Goal: Information Seeking & Learning: Learn about a topic

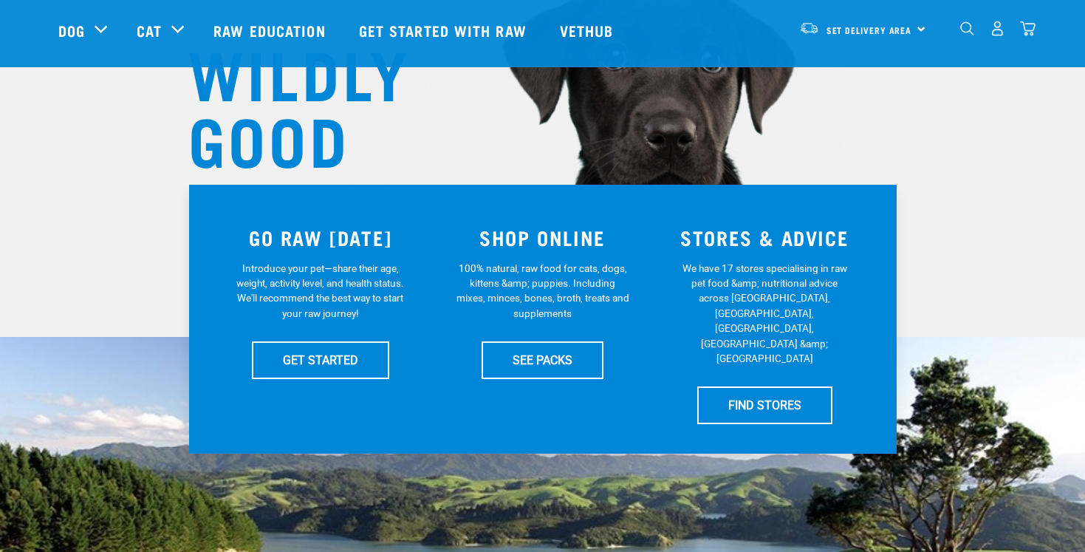
scroll to position [175, 0]
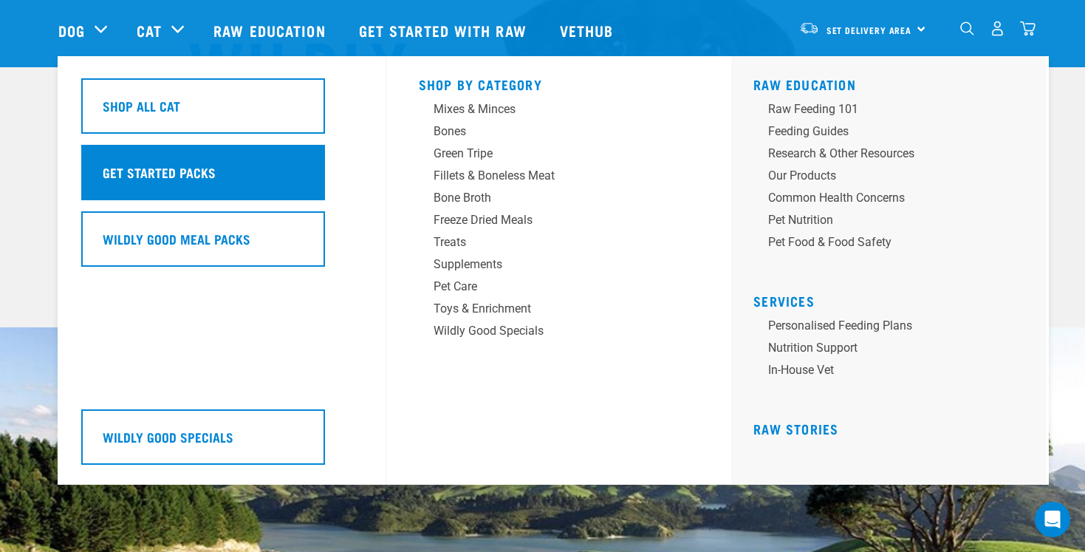
click at [157, 177] on h5 "Get Started Packs" at bounding box center [159, 172] width 113 height 19
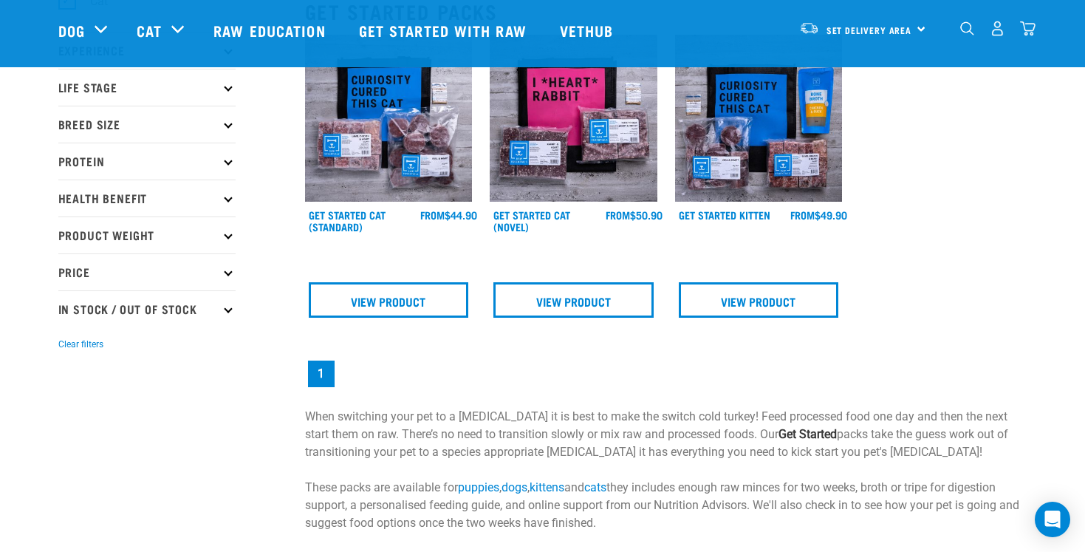
scroll to position [190, 0]
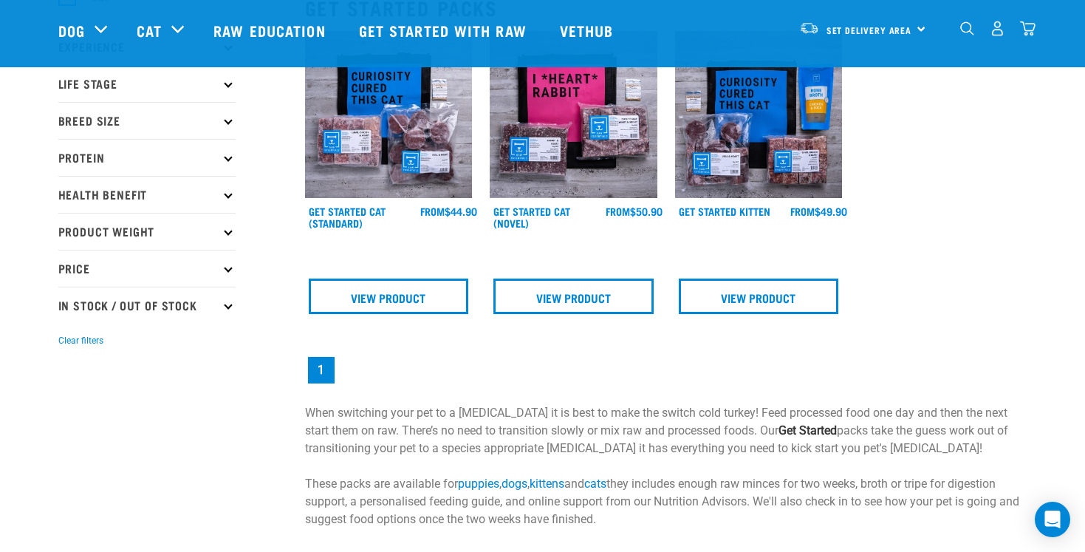
click at [406, 143] on img at bounding box center [389, 115] width 168 height 168
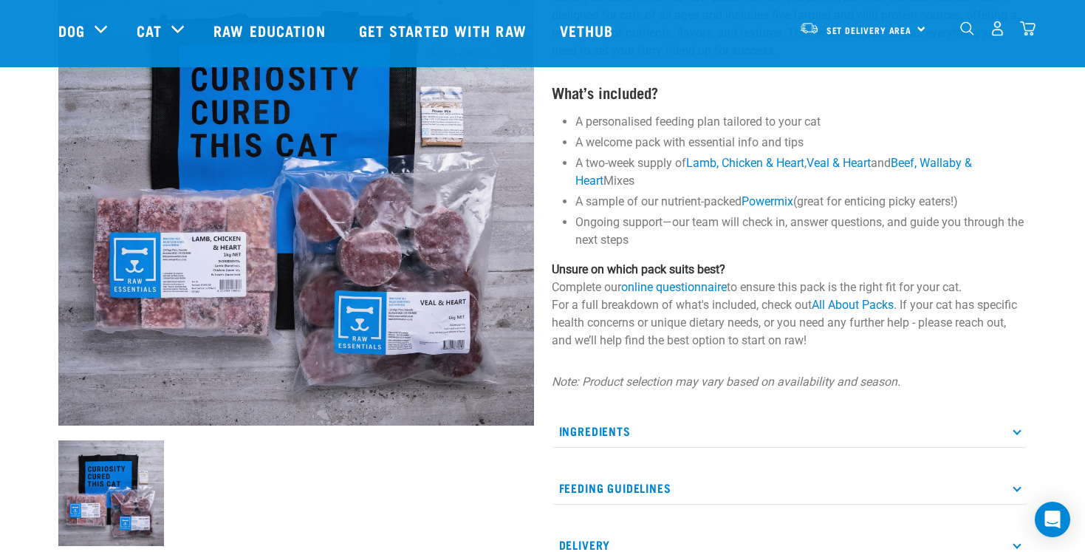
scroll to position [134, 0]
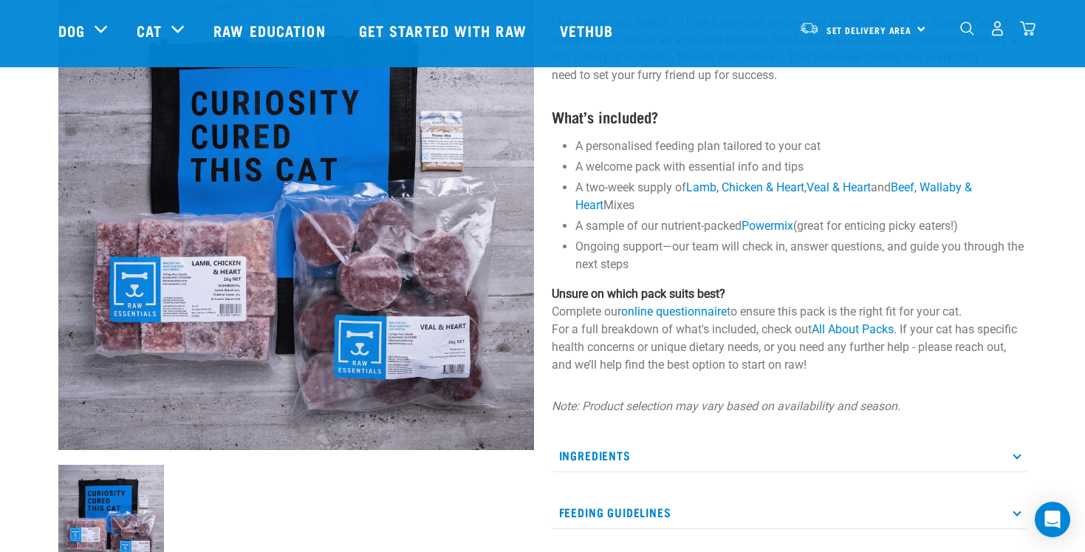
click at [647, 302] on p "Unsure on which pack suits best? Complete our online questionnaire to ensure th…" at bounding box center [790, 329] width 476 height 89
click at [650, 314] on link "online questionnaire" at bounding box center [674, 311] width 106 height 14
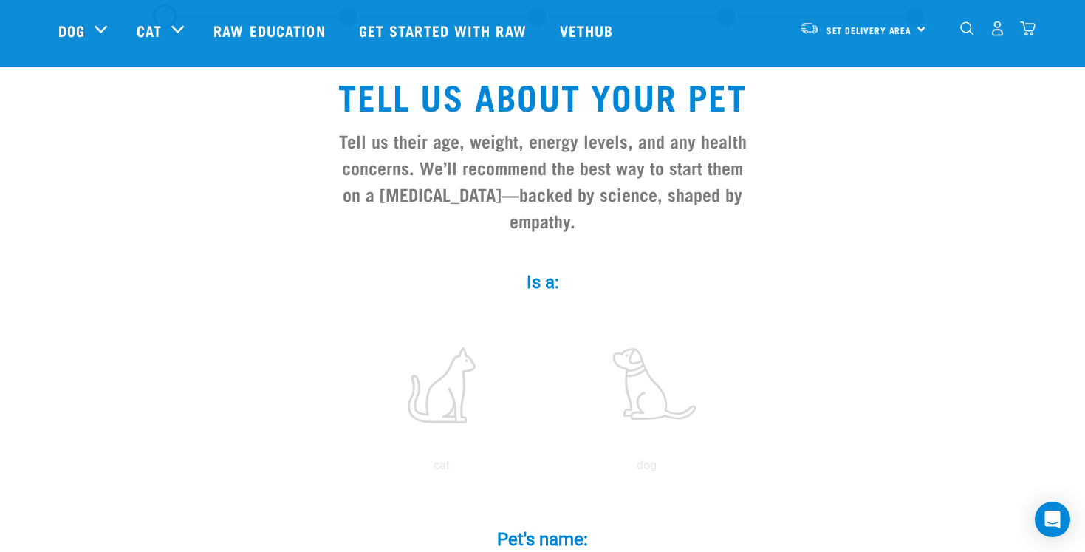
scroll to position [111, 0]
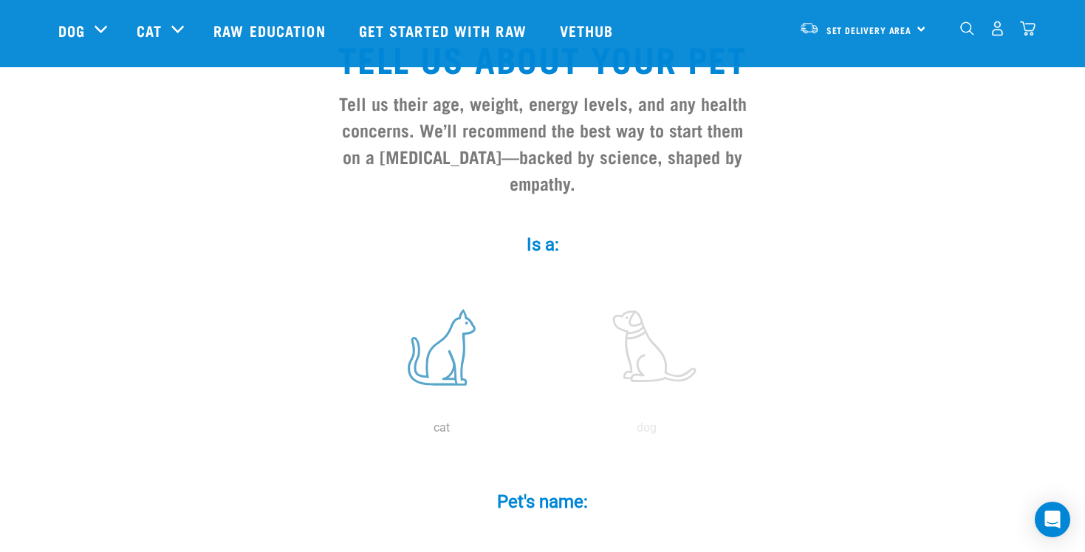
click at [443, 326] on label at bounding box center [441, 347] width 199 height 126
click at [339, 431] on input "radio" at bounding box center [339, 431] width 0 height 0
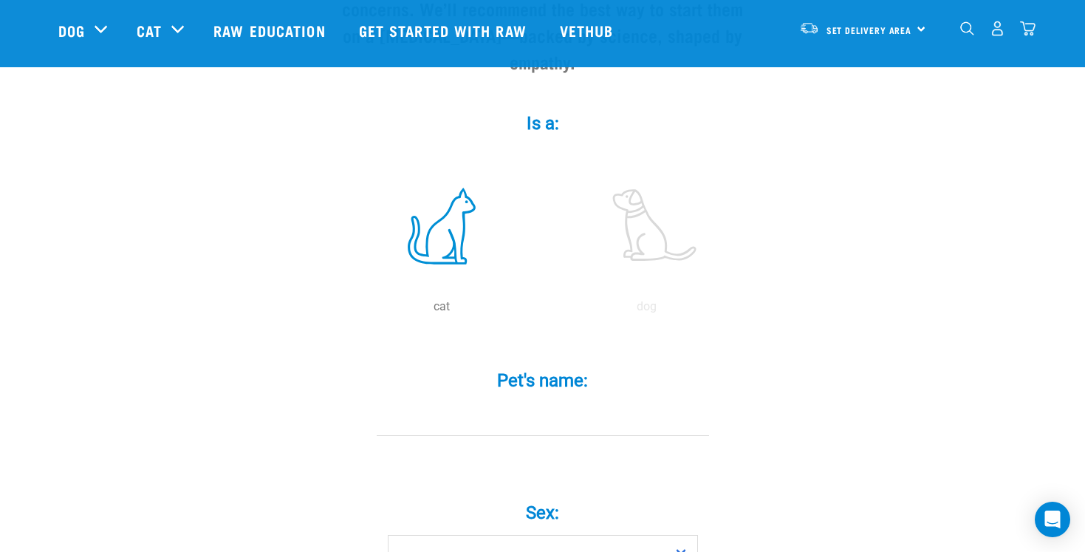
scroll to position [287, 0]
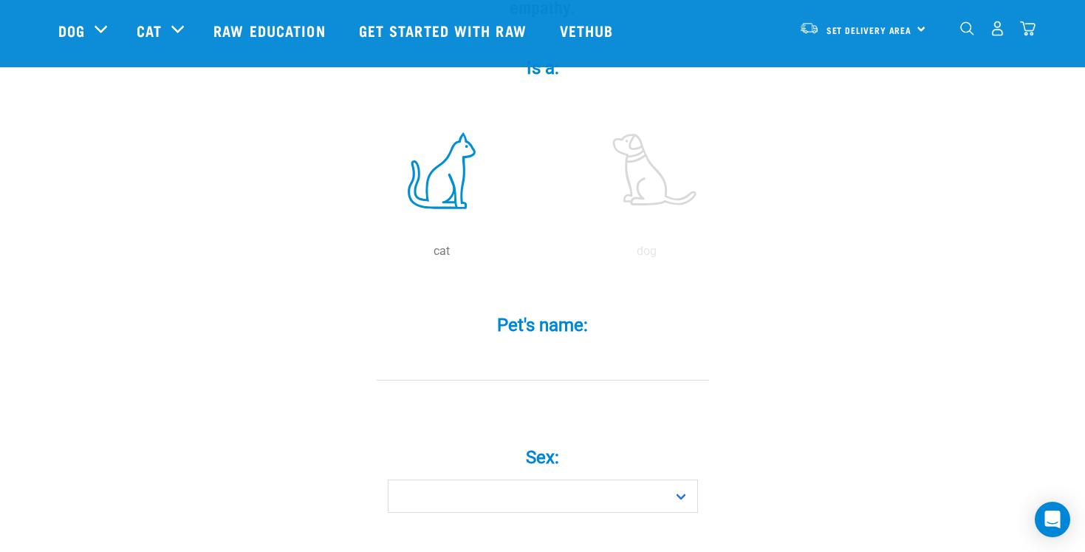
click at [451, 347] on input "Pet's name: *" at bounding box center [543, 363] width 332 height 33
type input "Toast"
click at [471, 480] on select "Boy Girl" at bounding box center [543, 496] width 310 height 33
select select "girl"
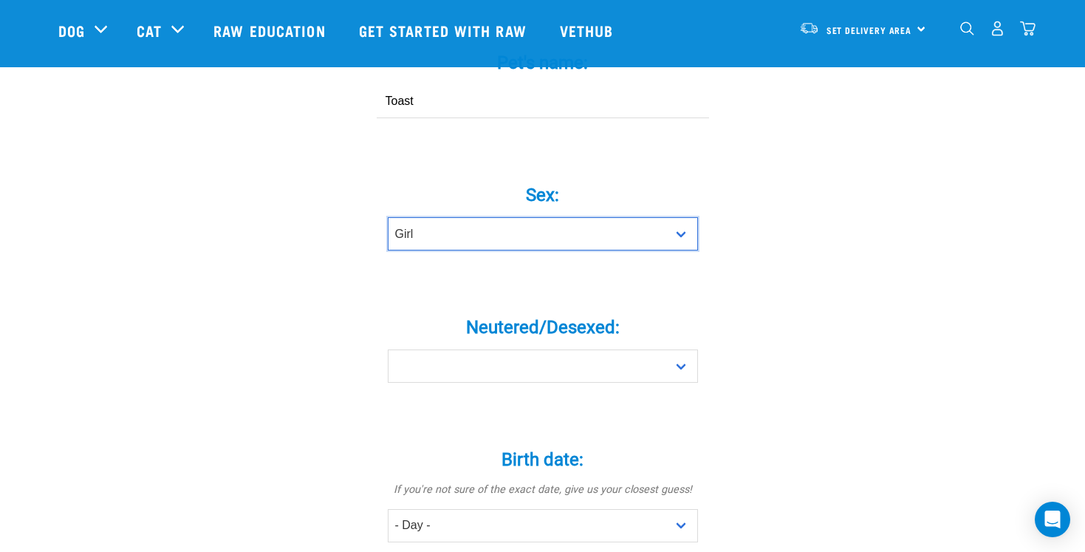
scroll to position [581, 0]
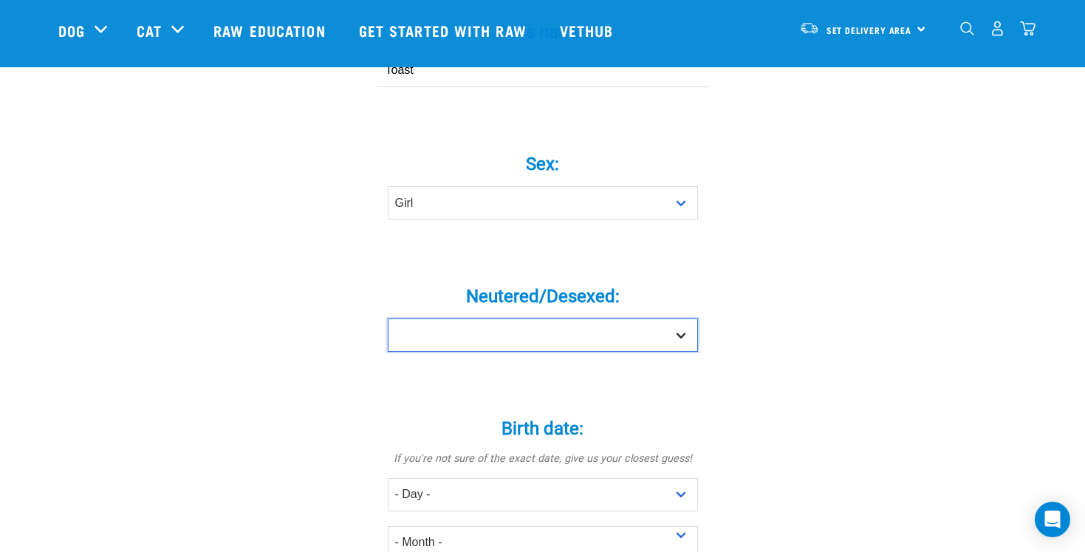
click at [533, 318] on select "Yes No" at bounding box center [543, 334] width 310 height 33
select select "yes"
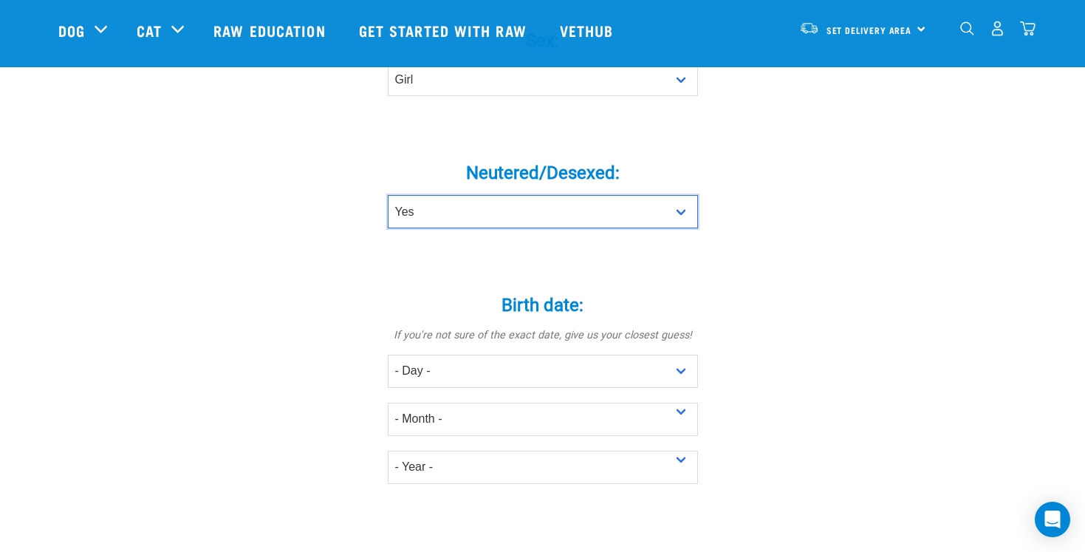
scroll to position [714, 0]
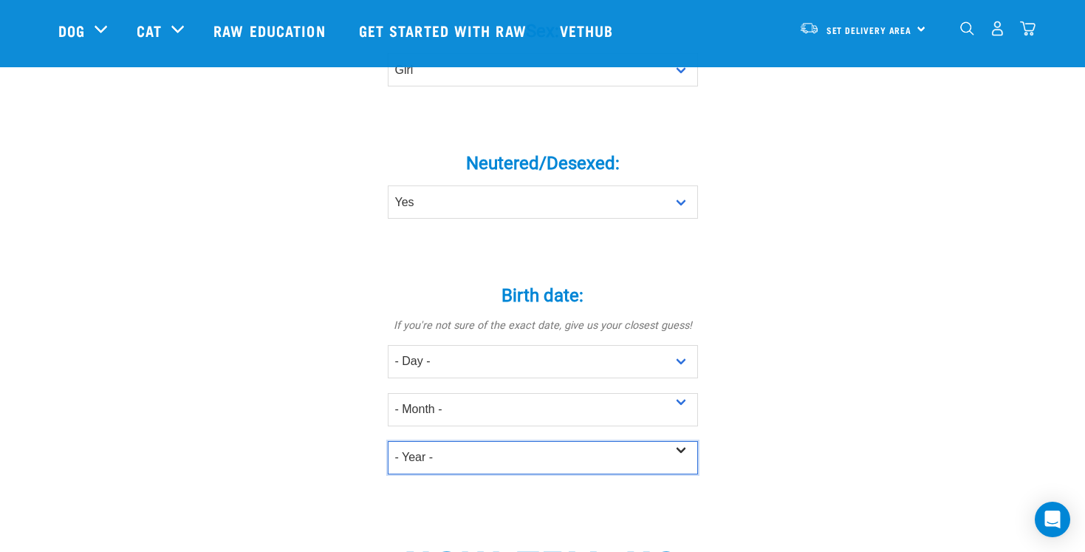
click at [498, 441] on select "- Year - 2025 2024 2023 2022 2021 2020 2019 2018 2017 2016 2015 2014 2013 2012" at bounding box center [543, 457] width 310 height 33
select select "2022"
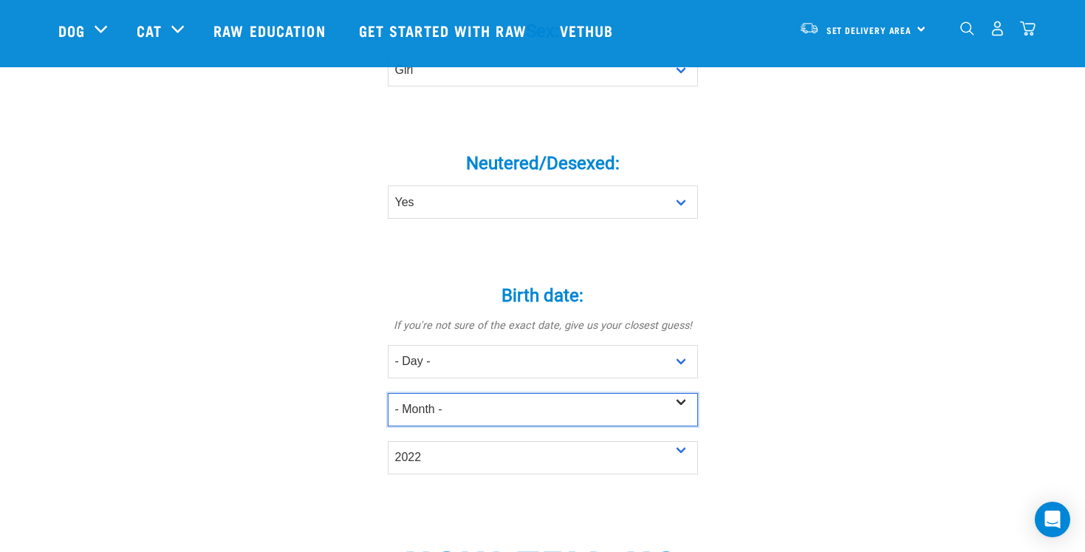
click at [488, 393] on select "- Month - January February March April May June July August September October N…" at bounding box center [543, 409] width 310 height 33
select select "January"
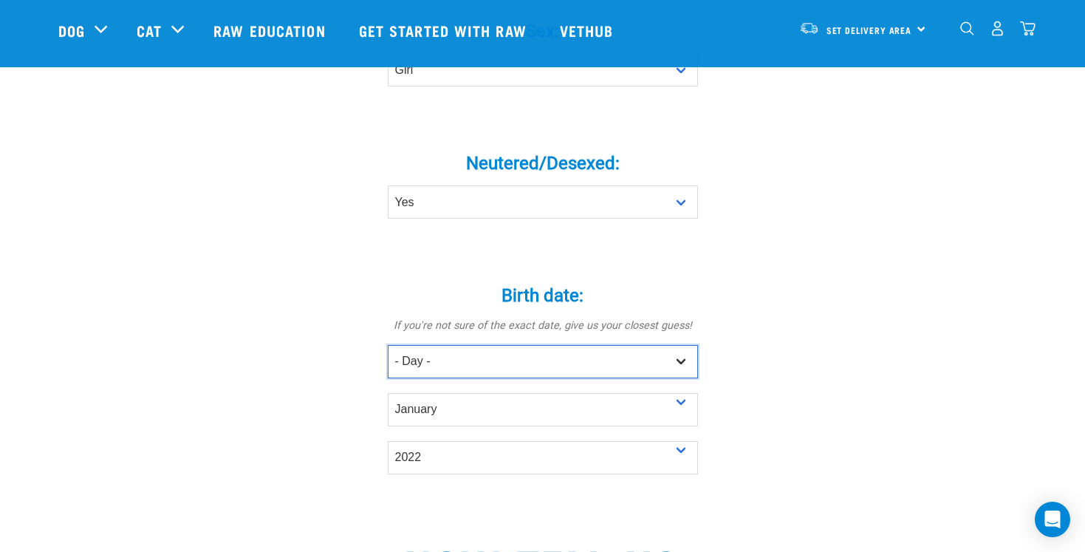
click at [491, 345] on select "- Day - 1 2 3 4 5 6 7 8 9 10 11 12 13 14 15 16 17 18 19 20 21 22 23 24 25 26 27" at bounding box center [543, 361] width 310 height 33
select select "1"
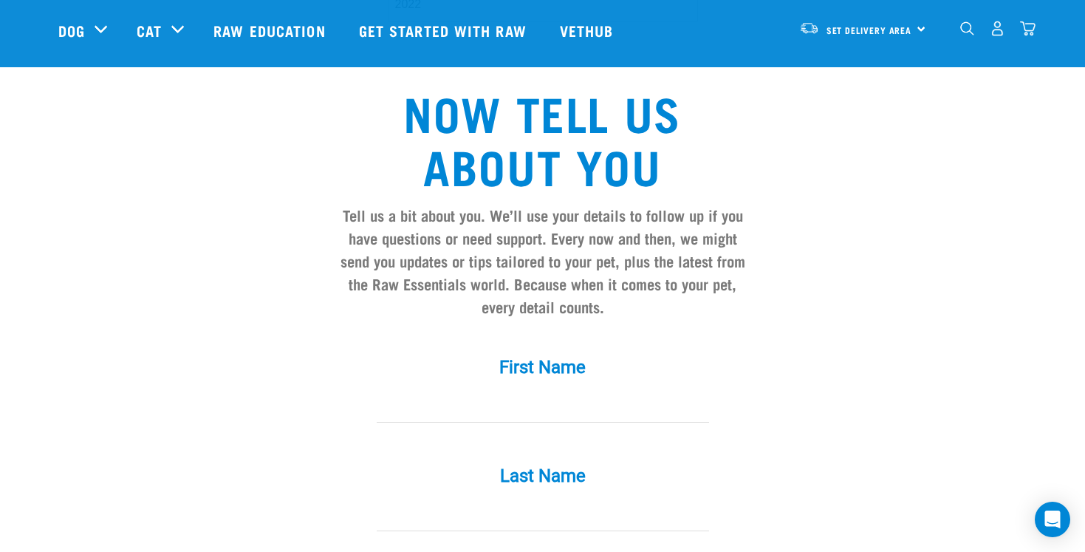
scroll to position [1167, 0]
click at [479, 391] on input "First Name *" at bounding box center [543, 405] width 332 height 33
type input "Terri"
type input "Grimmett"
type input "terrigrimmett@gmail.com"
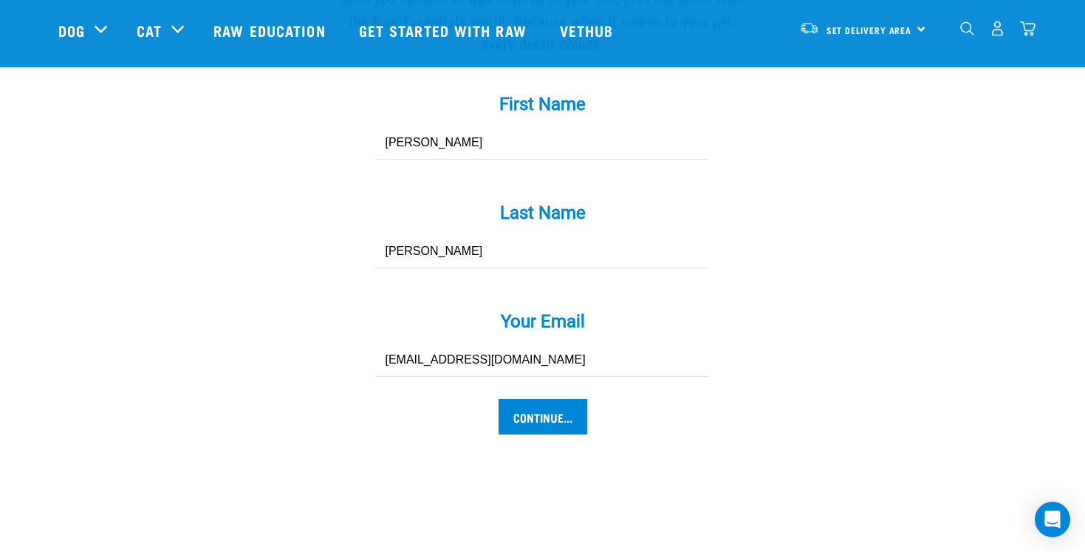
scroll to position [1439, 0]
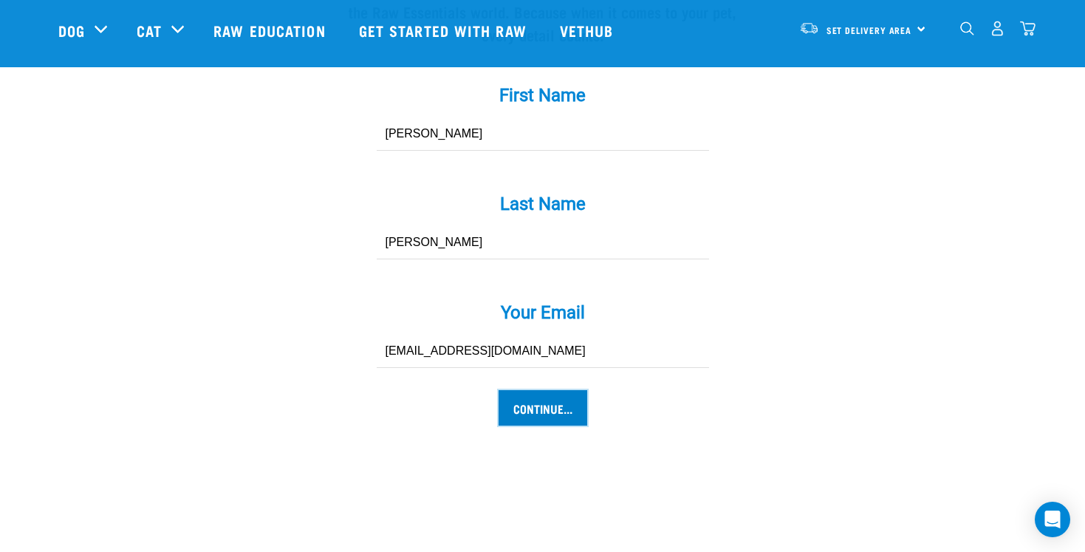
click at [545, 390] on input "Continue..." at bounding box center [543, 407] width 89 height 35
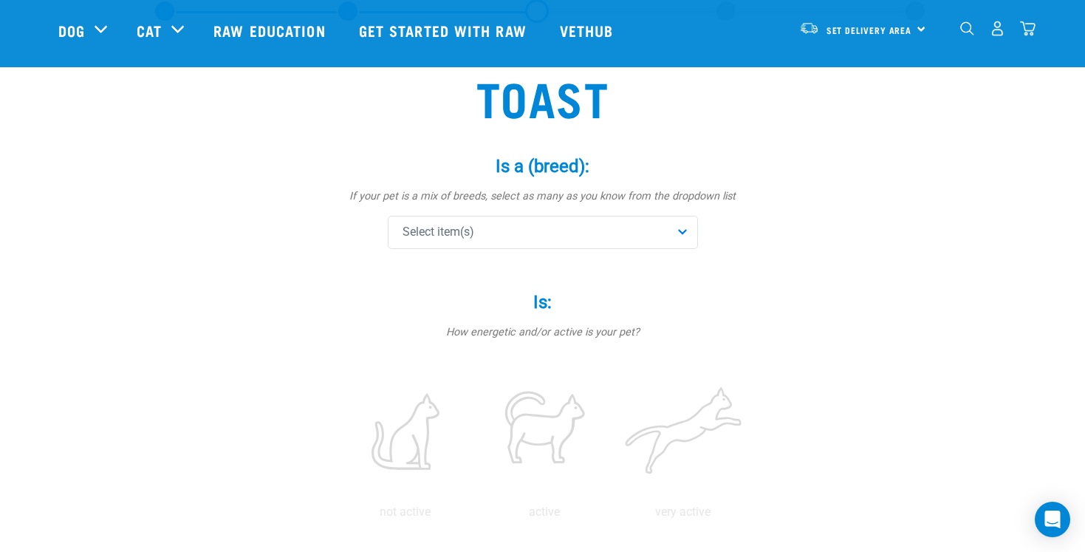
scroll to position [81, 0]
click at [638, 232] on div "Select item(s)" at bounding box center [543, 229] width 310 height 33
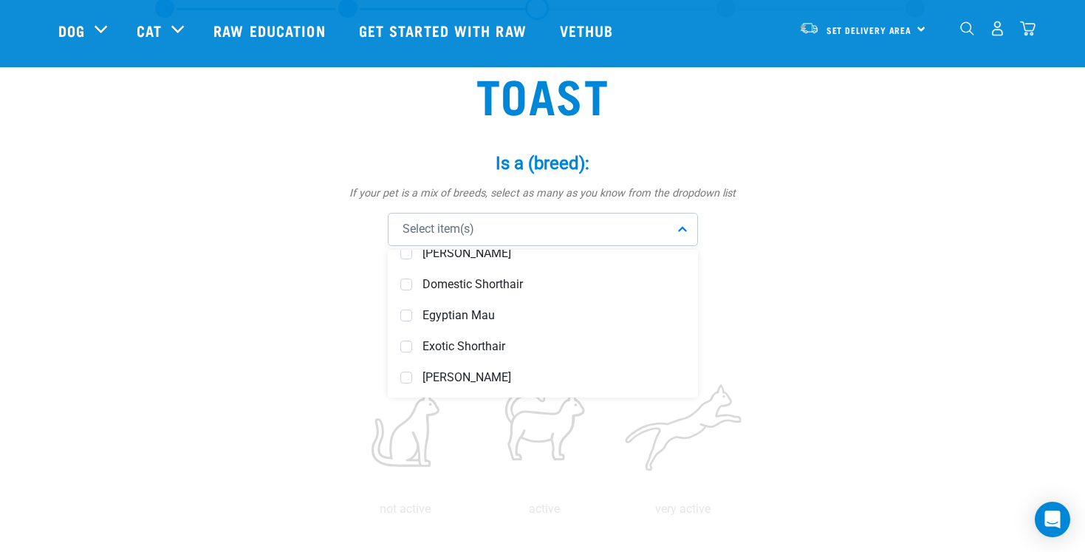
scroll to position [485, 0]
click at [619, 280] on span "Domestic Shorthair" at bounding box center [554, 283] width 263 height 15
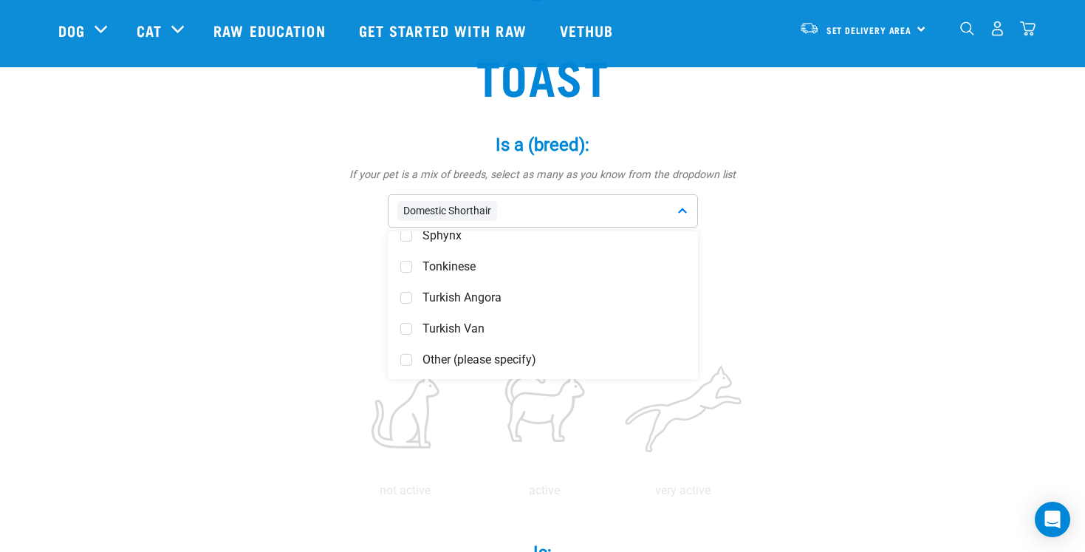
scroll to position [117, 0]
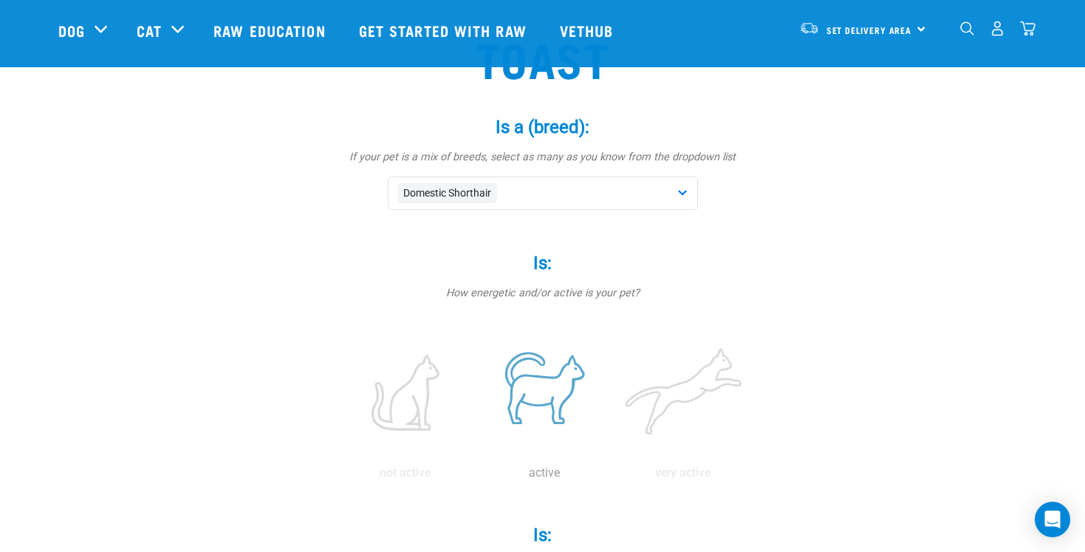
click at [537, 372] on label at bounding box center [544, 393] width 133 height 126
click at [475, 477] on input "radio" at bounding box center [475, 477] width 0 height 0
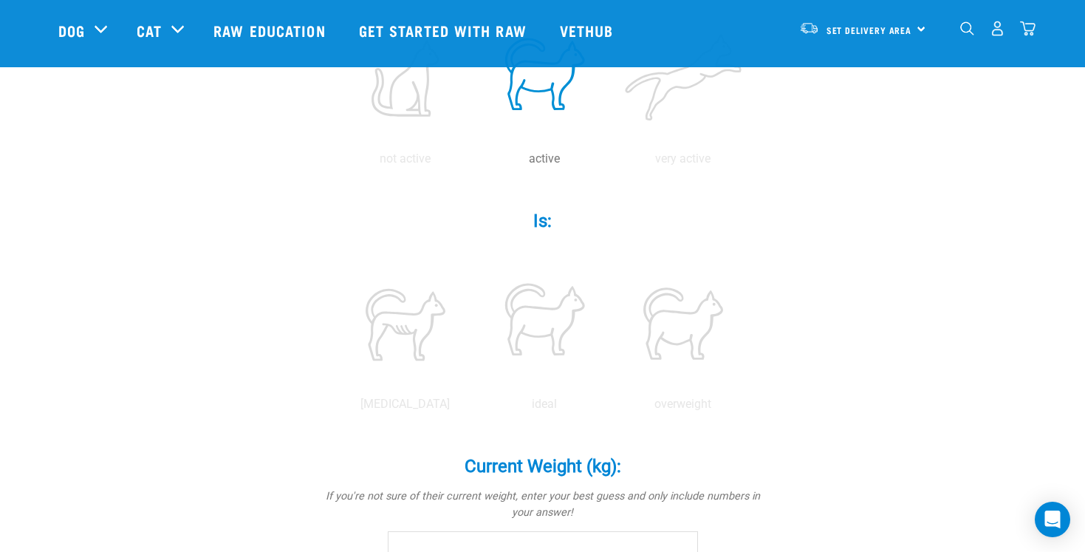
scroll to position [432, 0]
click at [549, 347] on label at bounding box center [544, 323] width 133 height 126
click at [475, 407] on input "radio" at bounding box center [475, 407] width 0 height 0
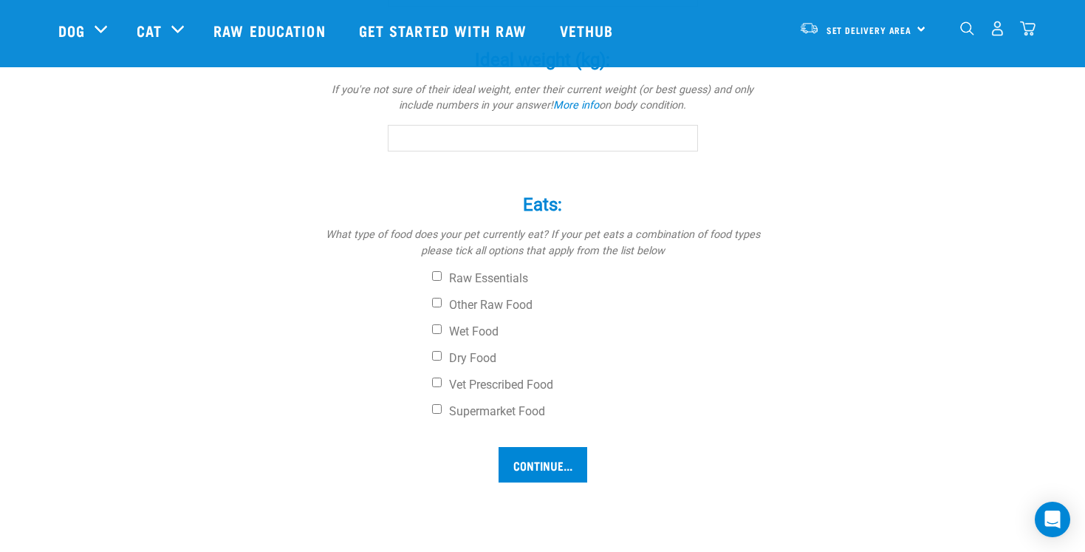
scroll to position [977, 0]
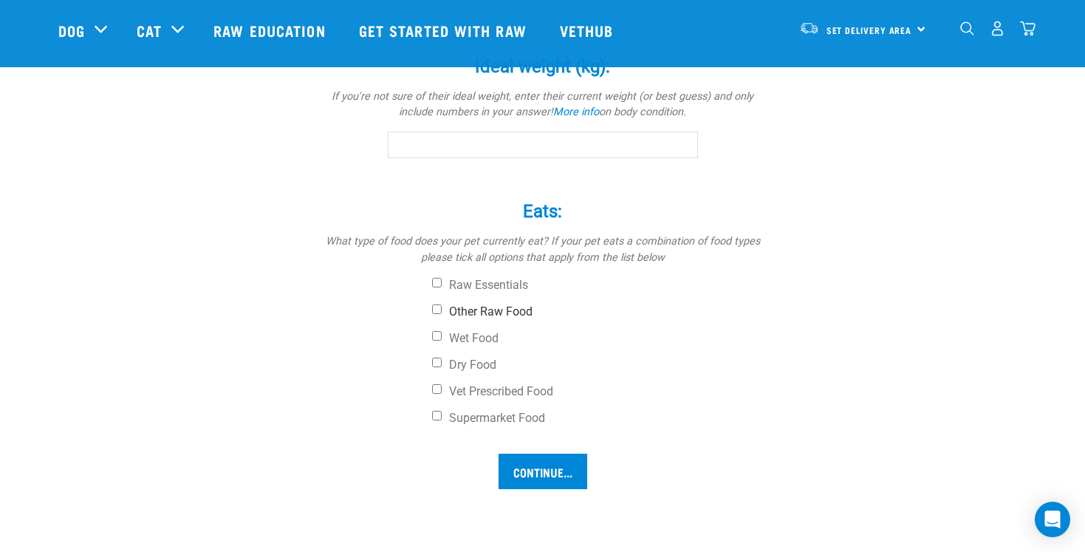
click at [452, 316] on label "Other Raw Food" at bounding box center [598, 311] width 332 height 15
click at [442, 314] on input "Other Raw Food" at bounding box center [437, 309] width 10 height 10
checkbox input "true"
click at [432, 367] on label "Dry Food" at bounding box center [598, 365] width 332 height 15
click at [432, 367] on input "Dry Food" at bounding box center [437, 363] width 10 height 10
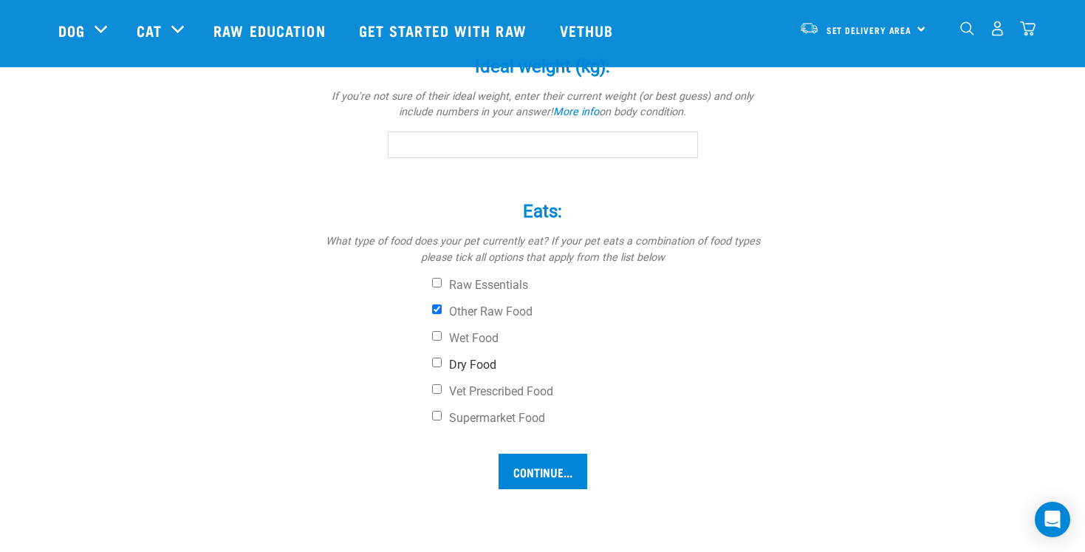
checkbox input "true"
click at [525, 485] on input "Continue..." at bounding box center [543, 471] width 89 height 35
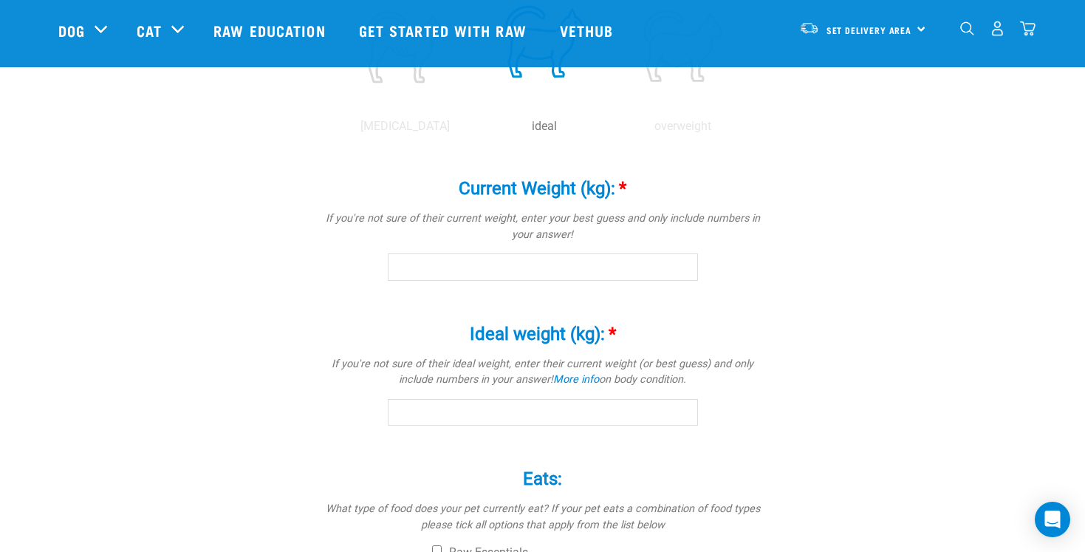
scroll to position [701, 0]
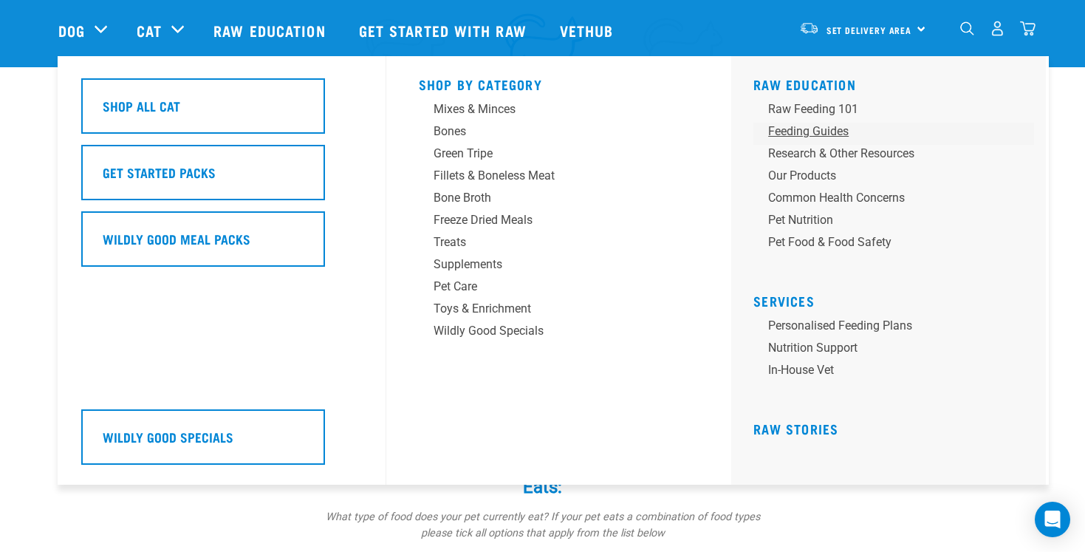
click at [834, 135] on div "Feeding Guides" at bounding box center [883, 132] width 231 height 18
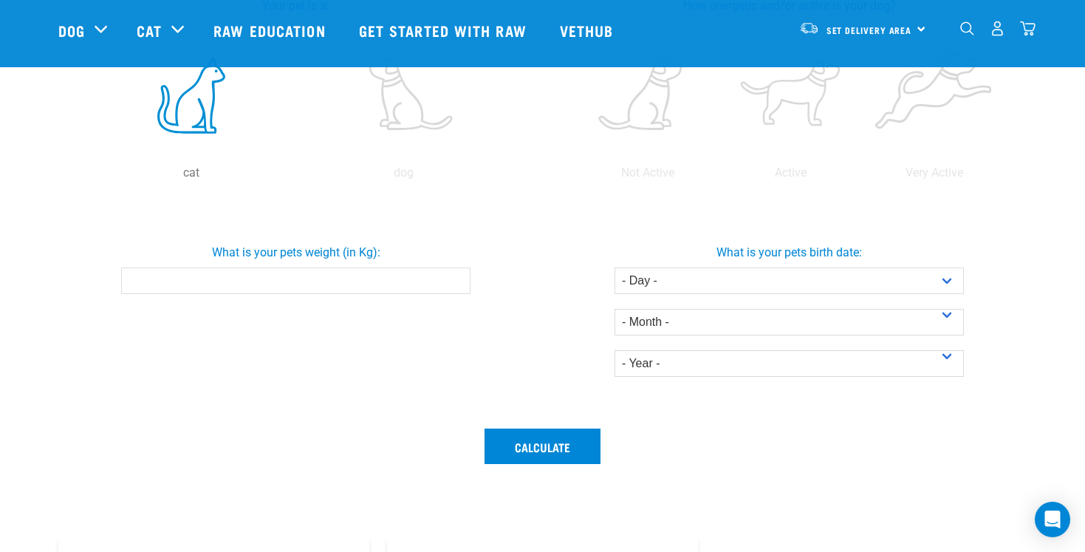
scroll to position [378, 0]
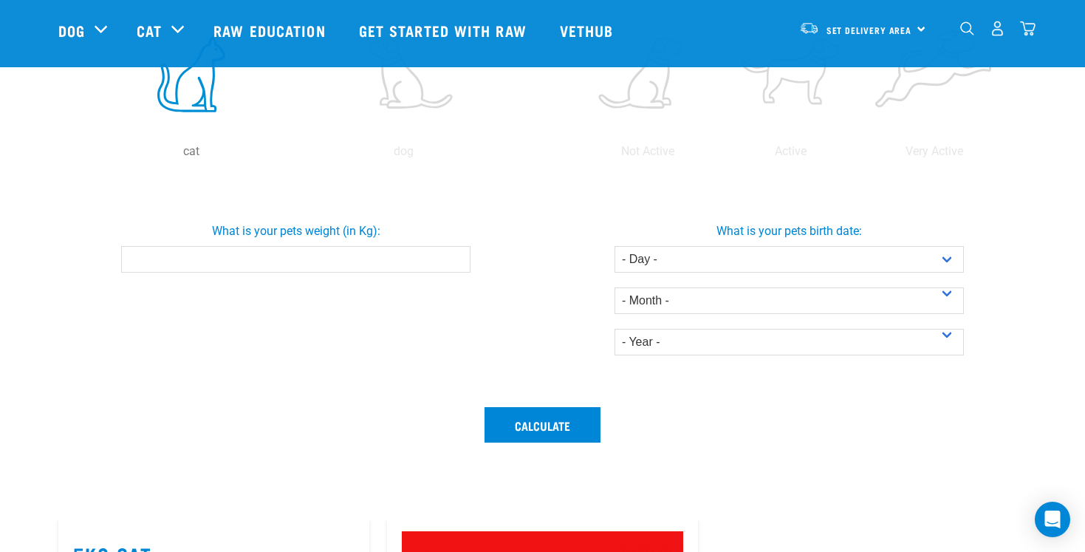
click at [363, 265] on input "What is your pets weight (in Kg):" at bounding box center [295, 259] width 349 height 27
type input "3"
click at [814, 244] on div "What is your pets birth date: - Day - 1 2 3 4 5 6 7 8 9 10 11 12 13 14 15 16 17…" at bounding box center [789, 283] width 499 height 145
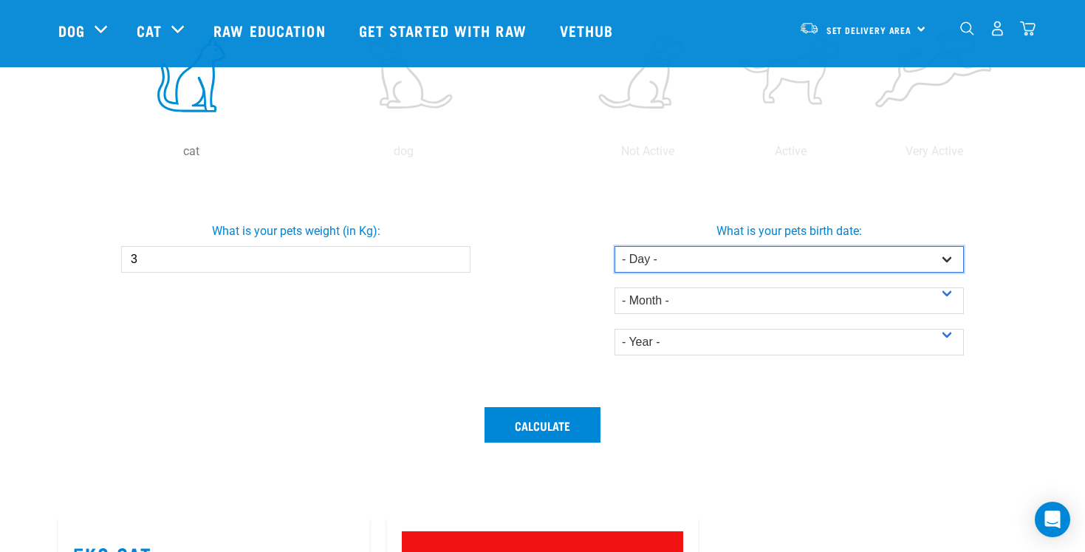
click at [810, 256] on select "- Day - 1 2 3 4 5 6 7 8 9 10 11 12 13 14 15 16 17 18 19 20 21 22 23 24 25 26 27" at bounding box center [789, 259] width 349 height 27
select select "1"
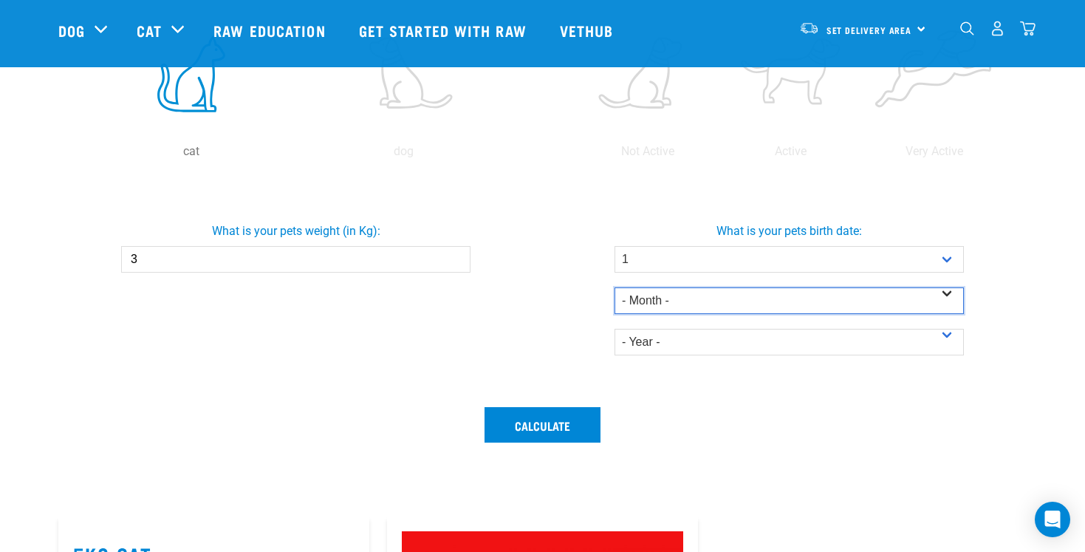
click at [752, 298] on select "- Month - January February March April May June July August September October N…" at bounding box center [789, 300] width 349 height 27
select select "January"
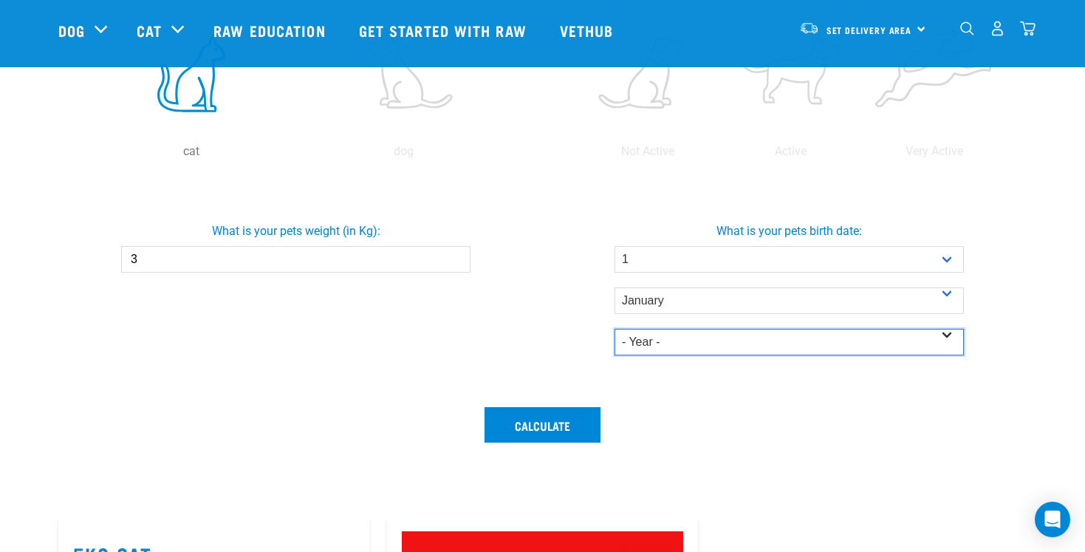
click at [717, 333] on select "- Year - 2025 2024 2023 2022 2021 2020 2019 2018 2017 2016 2015 2014" at bounding box center [789, 342] width 349 height 27
select select "2022"
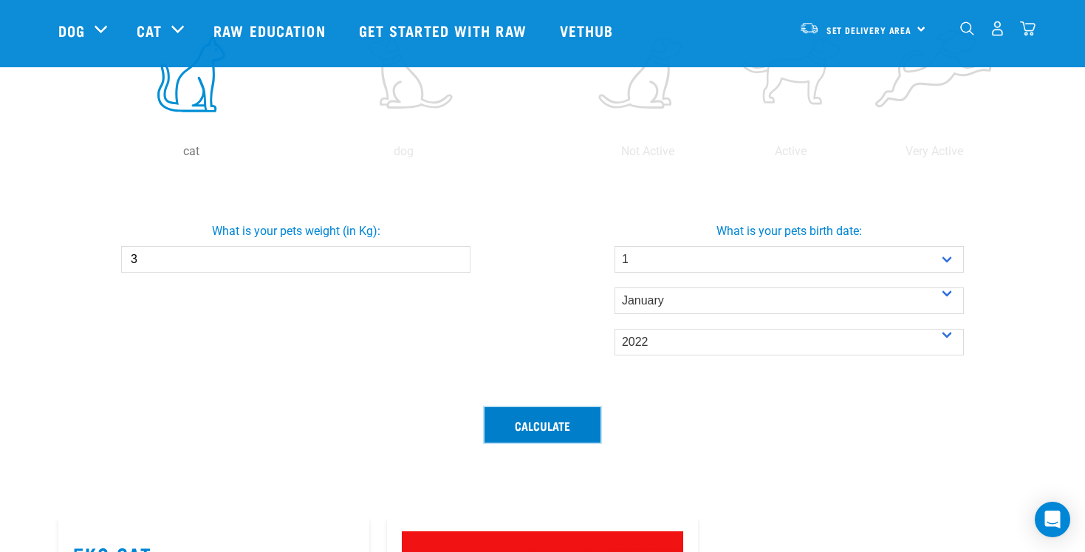
click at [540, 420] on button "Calculate" at bounding box center [543, 424] width 116 height 35
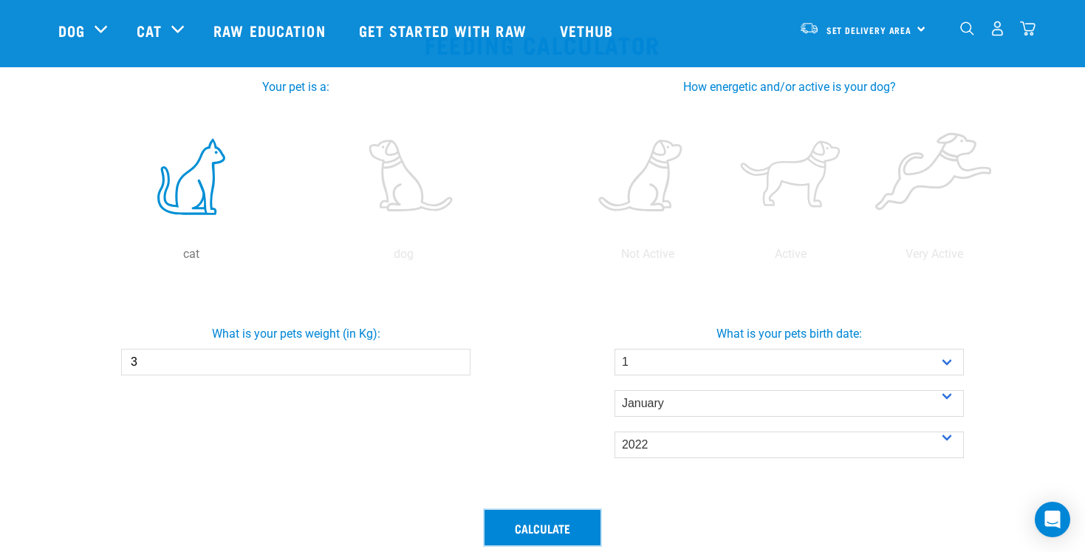
scroll to position [264, 0]
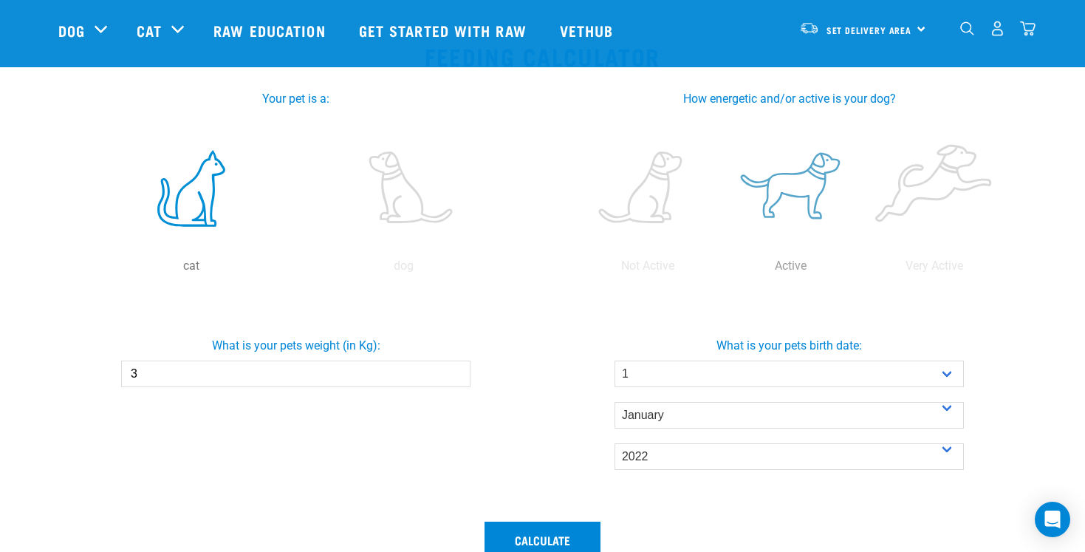
click at [791, 208] on label at bounding box center [791, 189] width 137 height 126
click at [720, 270] on input "radio" at bounding box center [720, 270] width 0 height 0
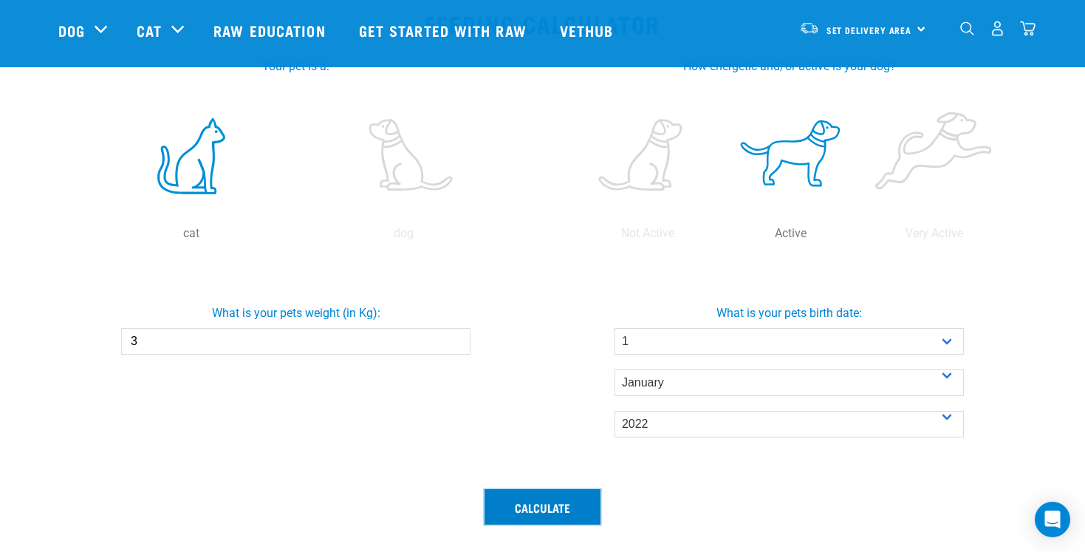
click at [538, 498] on button "Calculate" at bounding box center [543, 506] width 116 height 35
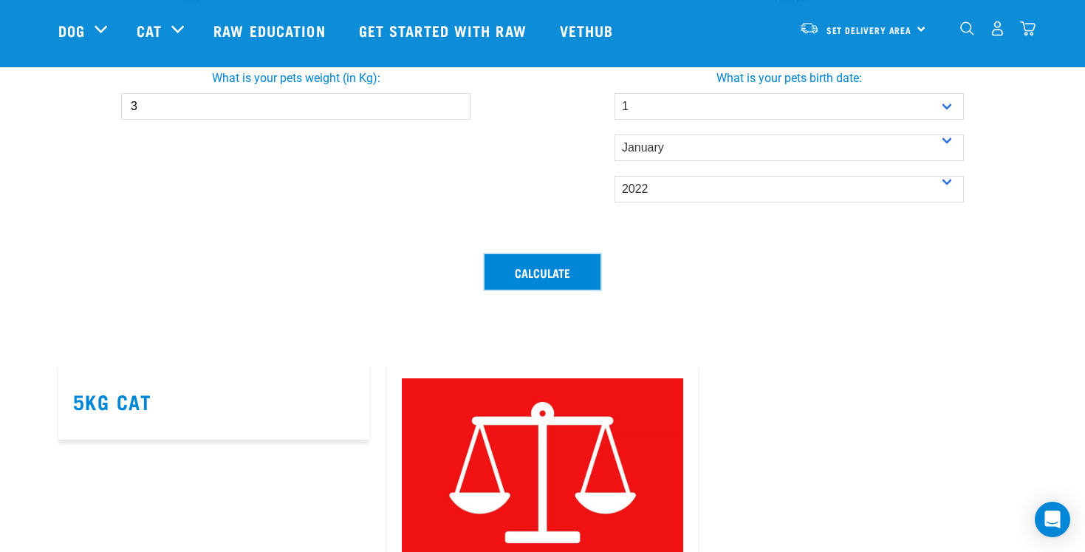
scroll to position [501, 0]
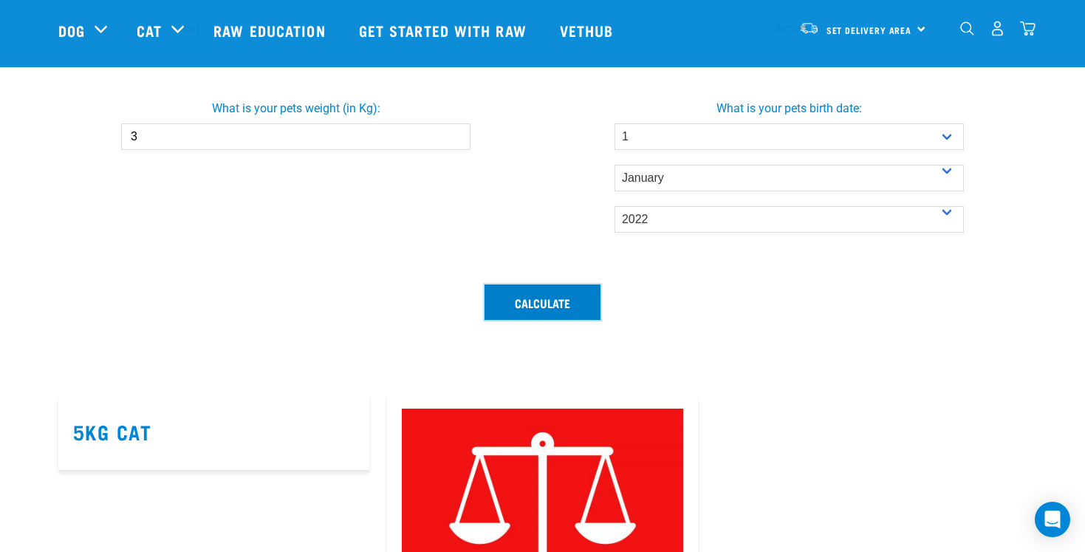
click at [571, 288] on button "Calculate" at bounding box center [543, 301] width 116 height 35
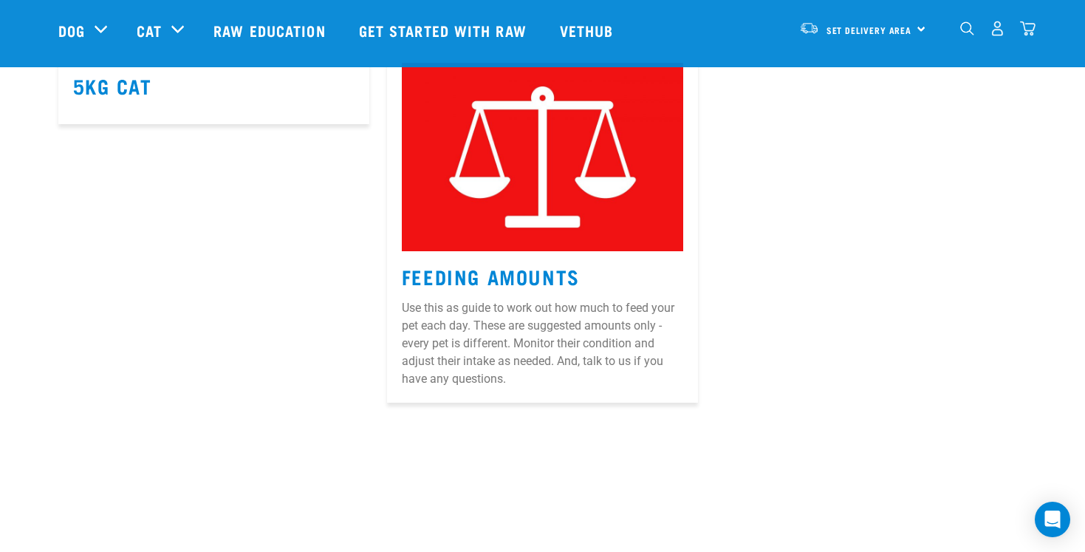
scroll to position [869, 0]
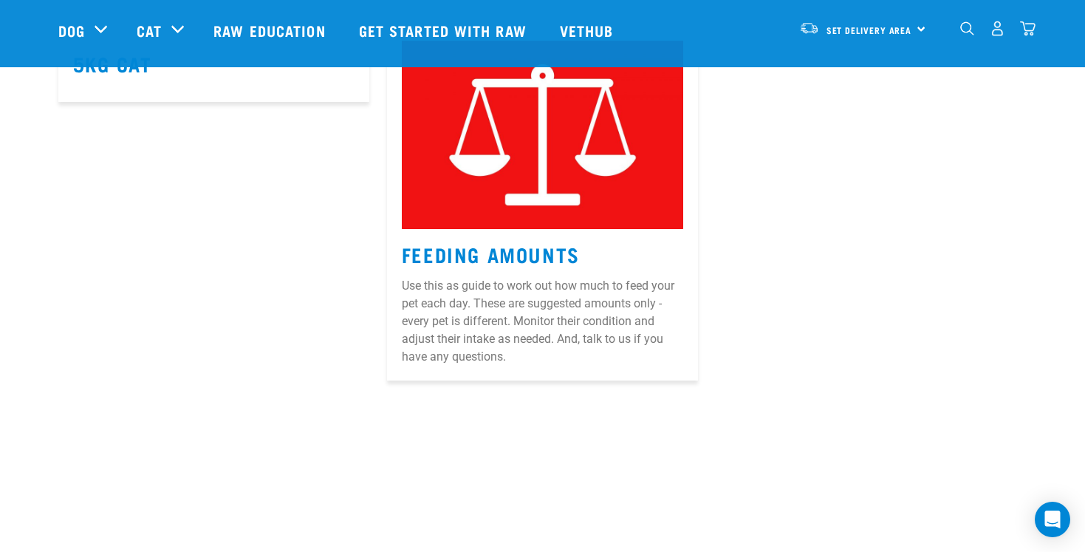
click at [535, 267] on article "Feeding Amounts Use this as guide to work out how much to feed your pet each da…" at bounding box center [542, 203] width 311 height 355
click at [536, 248] on link "Feeding Amounts" at bounding box center [491, 253] width 178 height 11
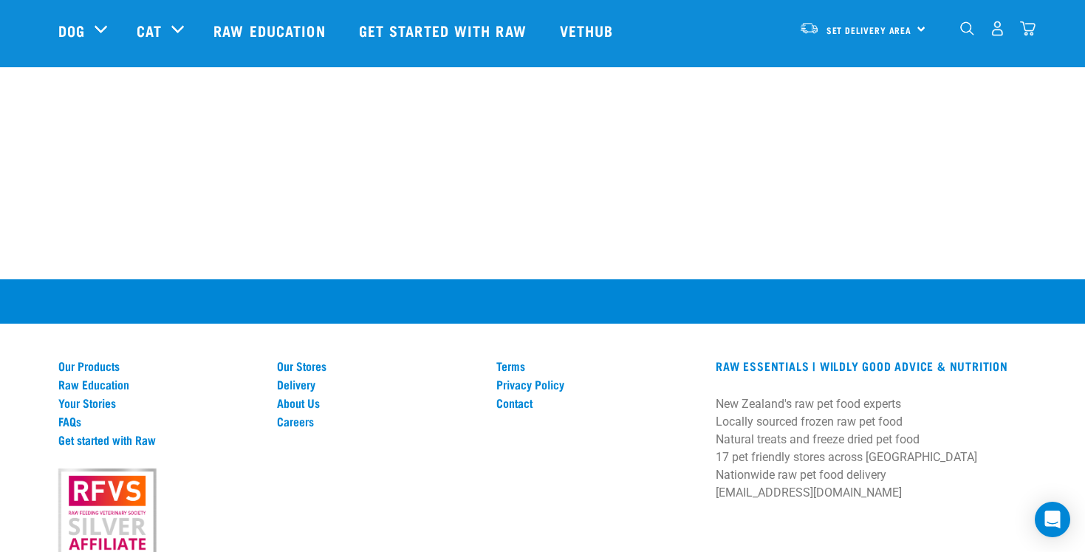
scroll to position [1947, 0]
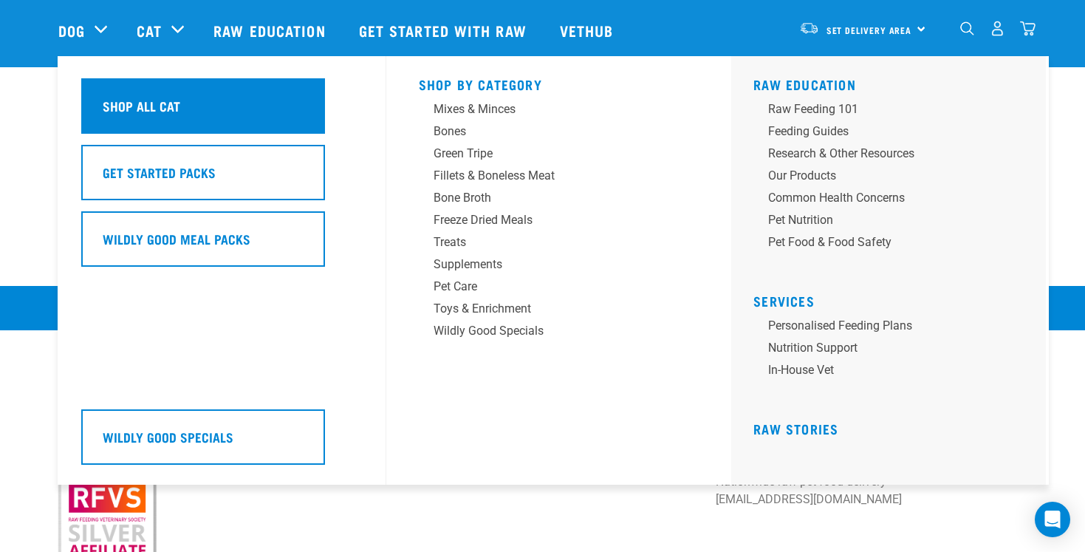
click at [141, 99] on h5 "Shop All Cat" at bounding box center [142, 105] width 78 height 19
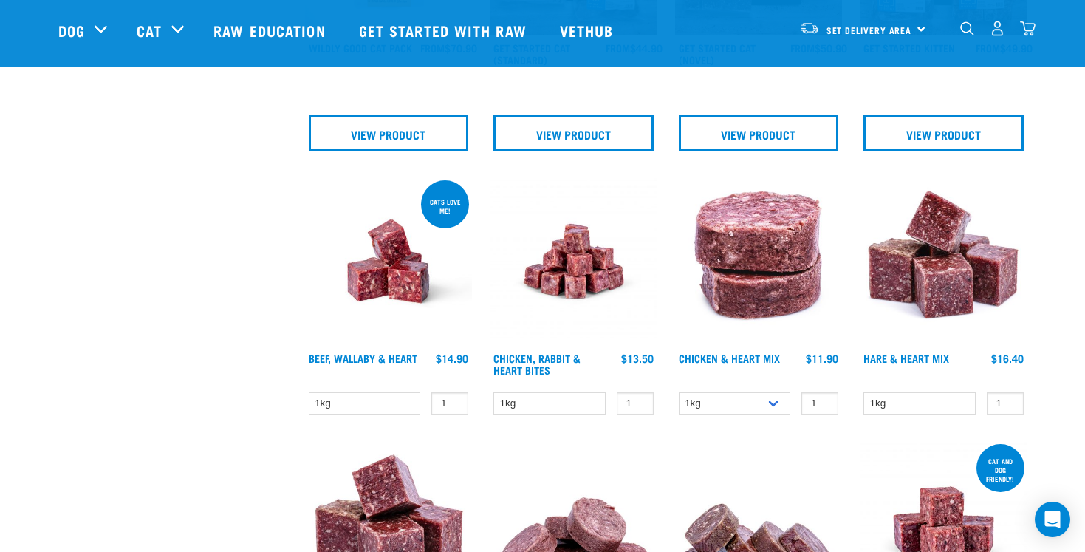
scroll to position [622, 0]
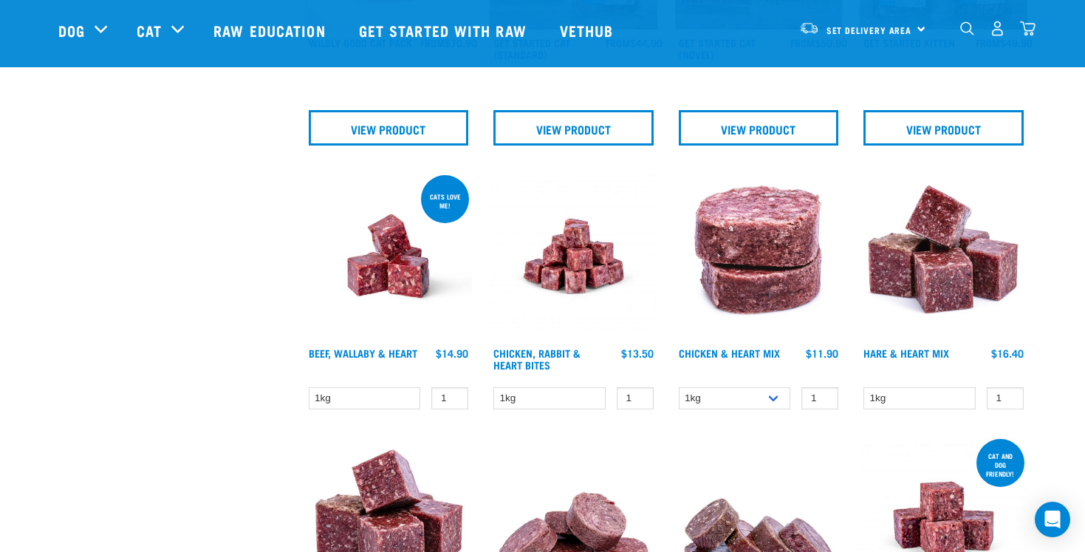
click at [401, 284] on img at bounding box center [389, 256] width 168 height 168
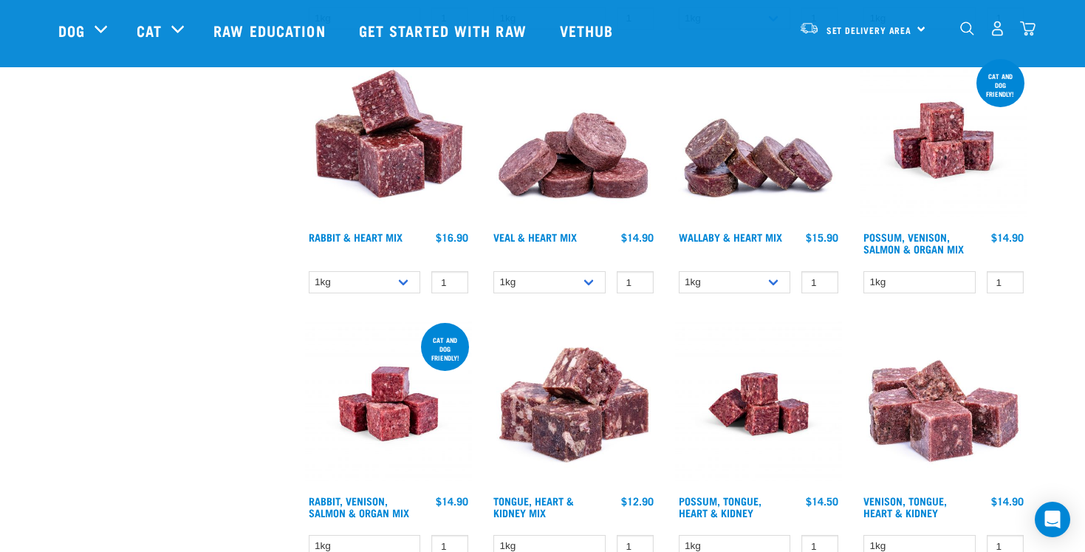
scroll to position [1005, 0]
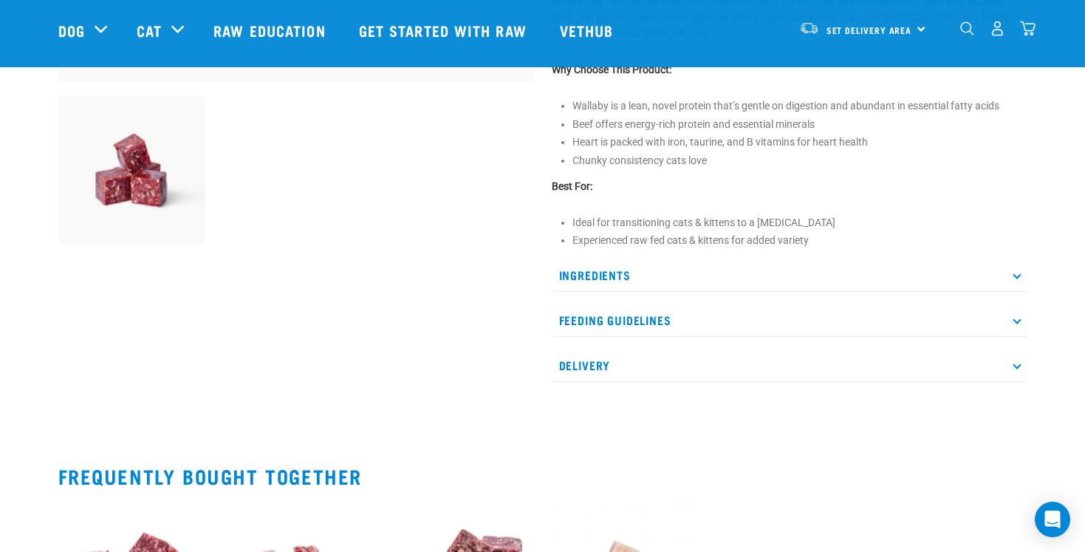
scroll to position [502, 0]
click at [645, 326] on p "Feeding Guidelines" at bounding box center [790, 319] width 476 height 33
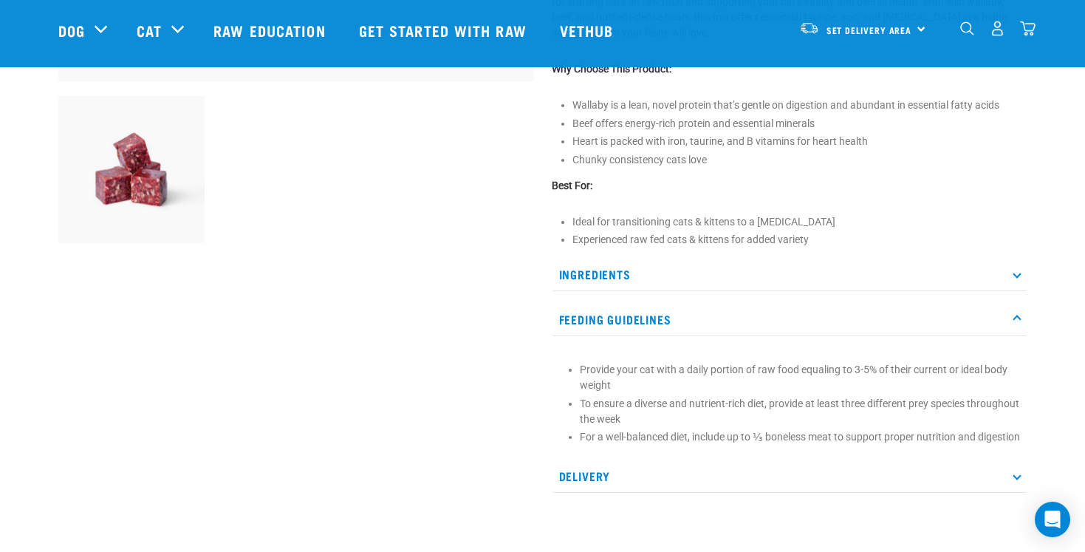
click at [644, 326] on p "Feeding Guidelines" at bounding box center [790, 319] width 476 height 33
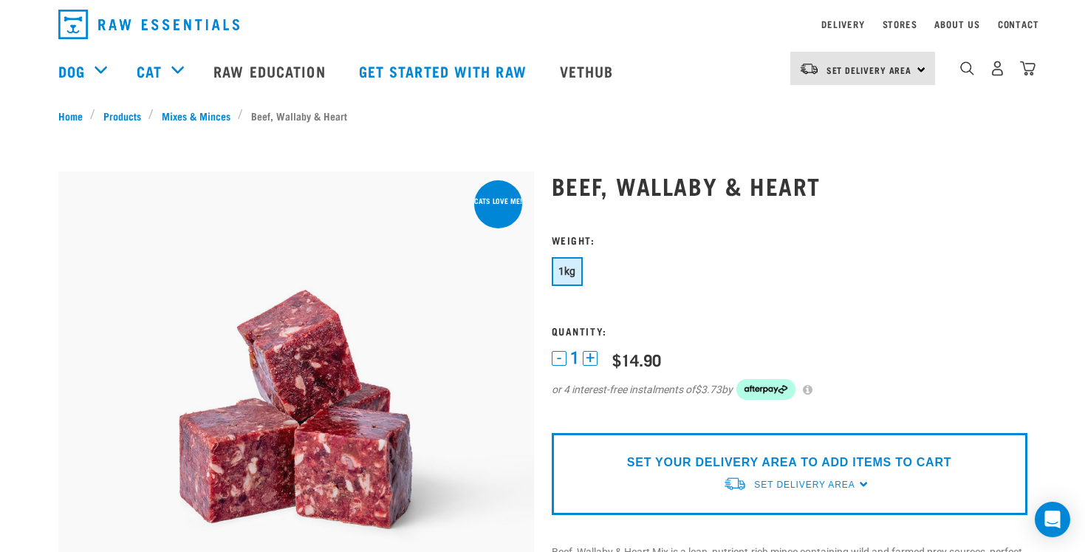
scroll to position [0, 0]
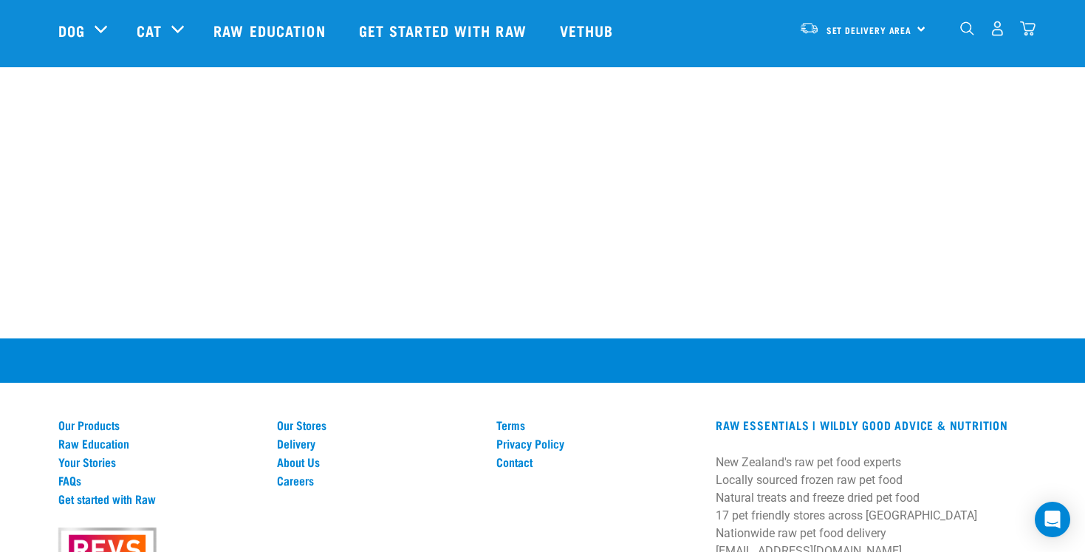
scroll to position [3059, 0]
